Goal: Connect with others: Connect with others

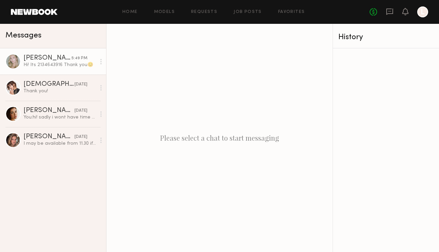
click at [28, 56] on div "[PERSON_NAME]" at bounding box center [47, 58] width 48 height 7
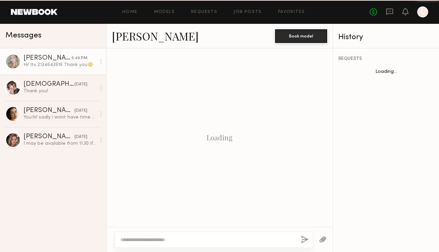
scroll to position [661, 0]
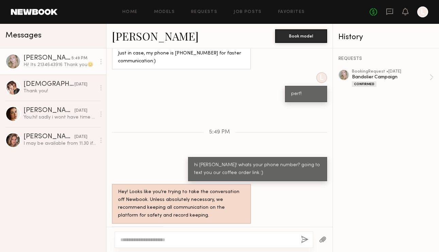
click at [130, 38] on link "[PERSON_NAME]" at bounding box center [155, 36] width 87 height 15
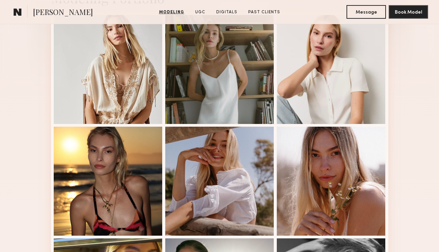
scroll to position [191, 0]
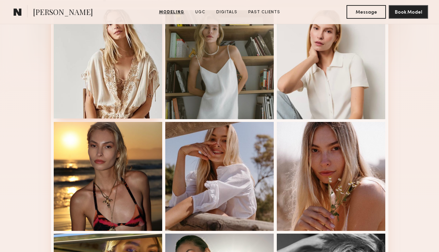
click at [115, 79] on div at bounding box center [108, 64] width 109 height 109
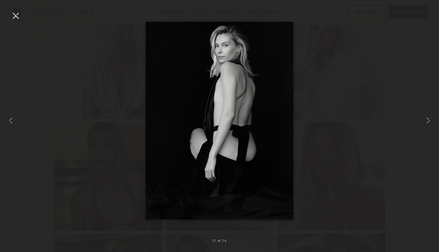
click at [310, 89] on div at bounding box center [219, 120] width 439 height 219
